Goal: Use online tool/utility: Utilize a website feature to perform a specific function

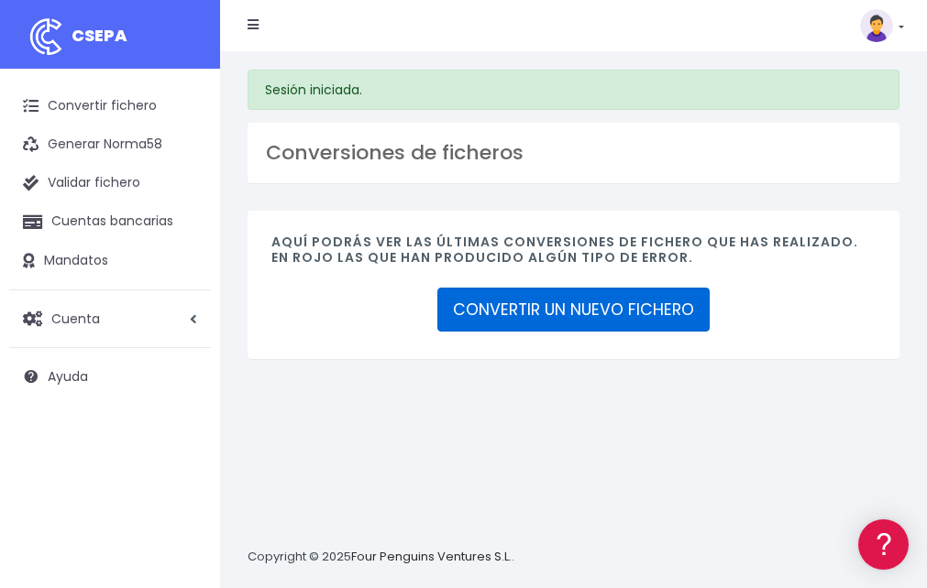
click at [606, 307] on link "CONVERTIR UN NUEVO FICHERO" at bounding box center [573, 310] width 272 height 44
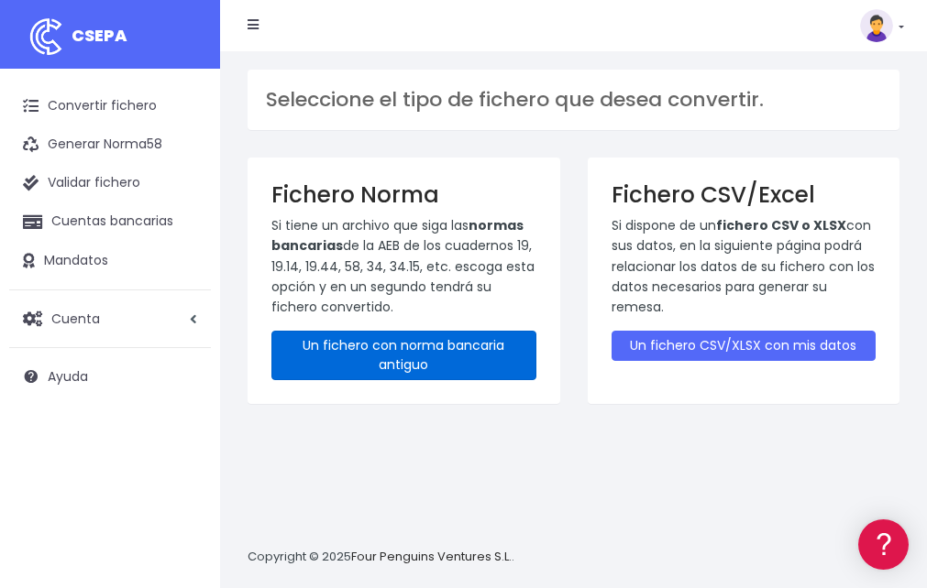
click at [439, 353] on link "Un fichero con norma bancaria antiguo" at bounding box center [403, 355] width 265 height 49
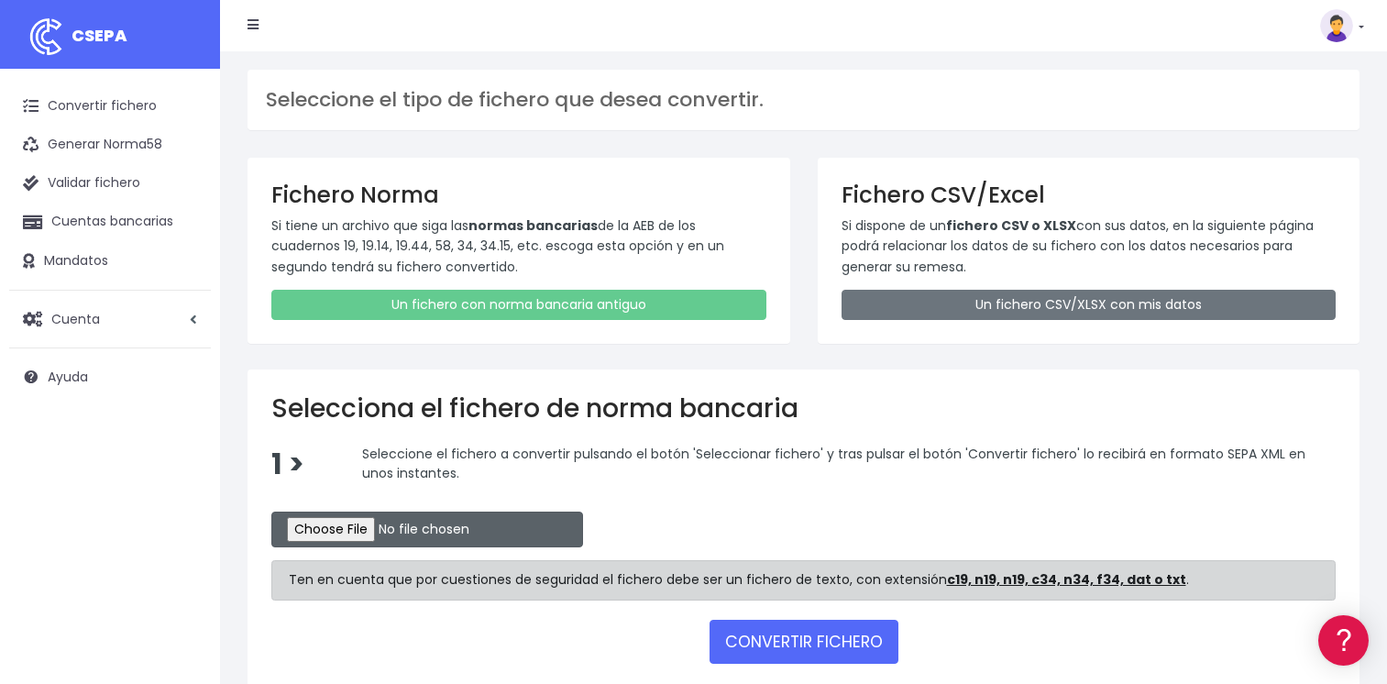
click at [357, 521] on input "file" at bounding box center [427, 529] width 312 height 36
type input "C:\fakepath\CSB34RPT02424_1245.TXT"
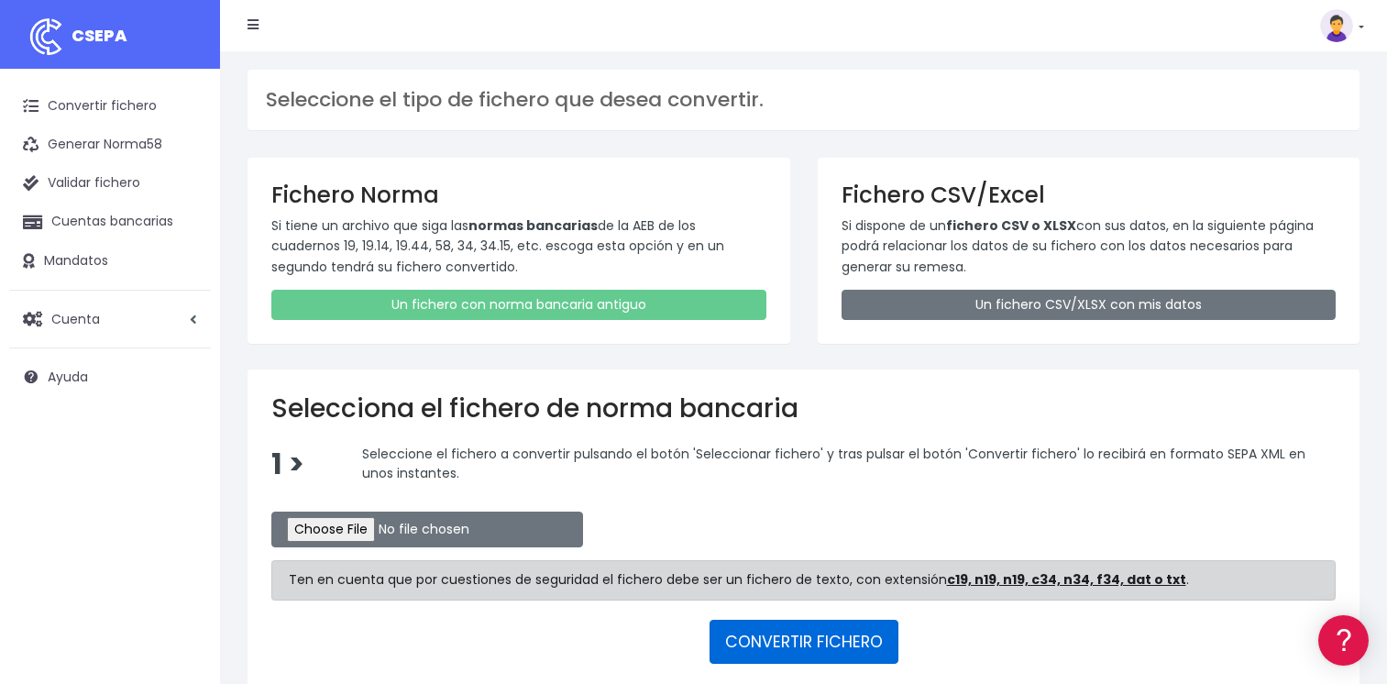
click at [795, 588] on button "CONVERTIR FICHERO" at bounding box center [803, 642] width 189 height 44
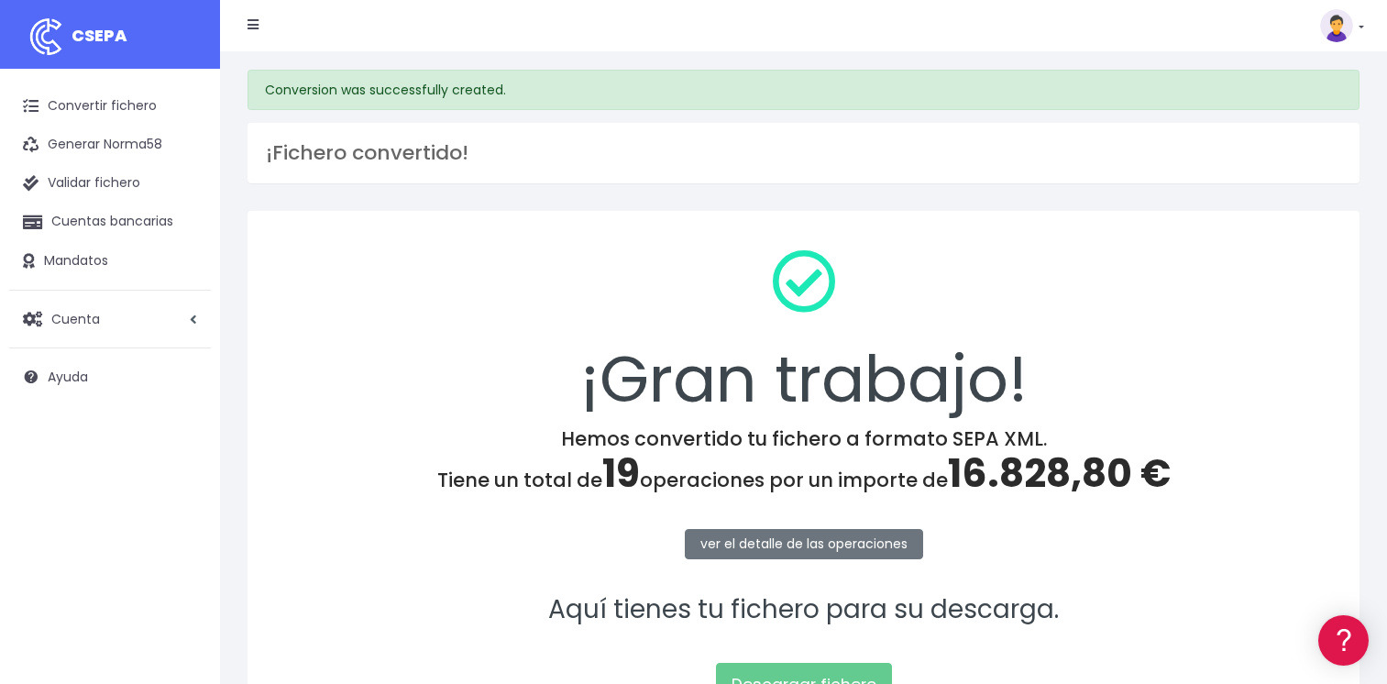
scroll to position [192, 0]
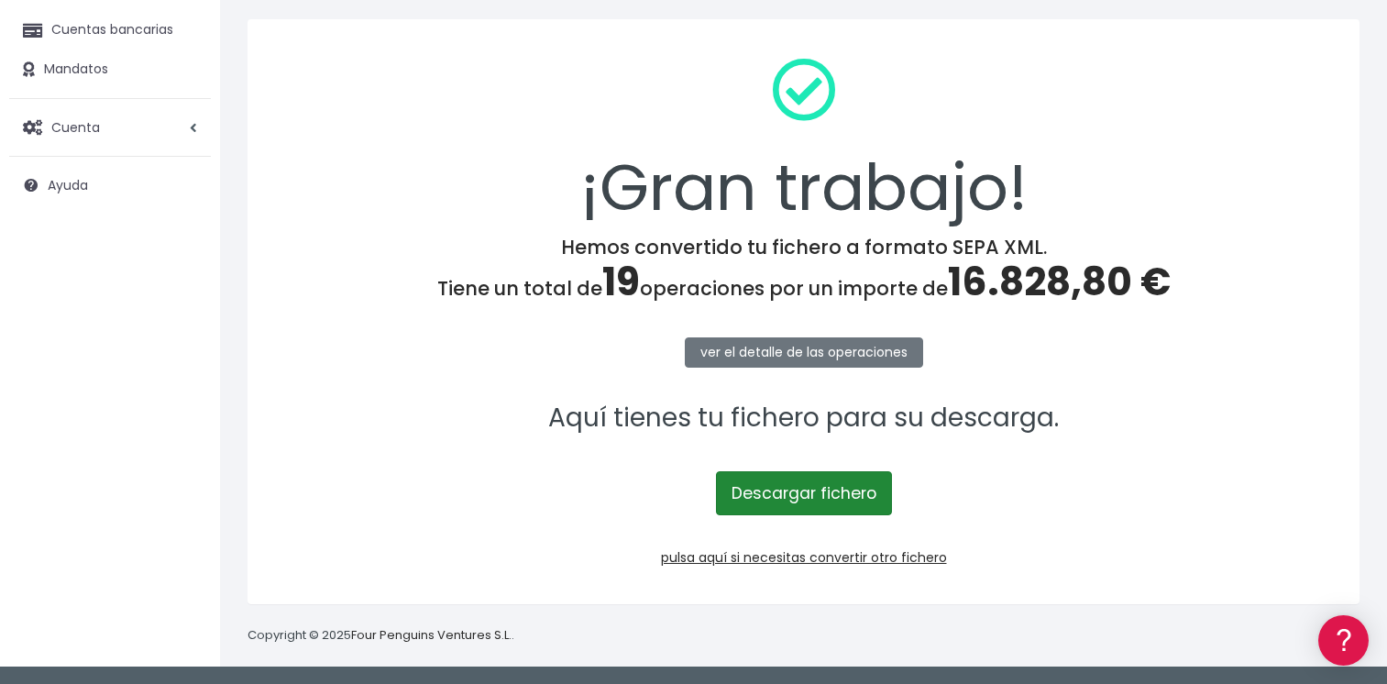
click at [811, 491] on link "Descargar fichero" at bounding box center [804, 493] width 176 height 44
